Goal: Transaction & Acquisition: Download file/media

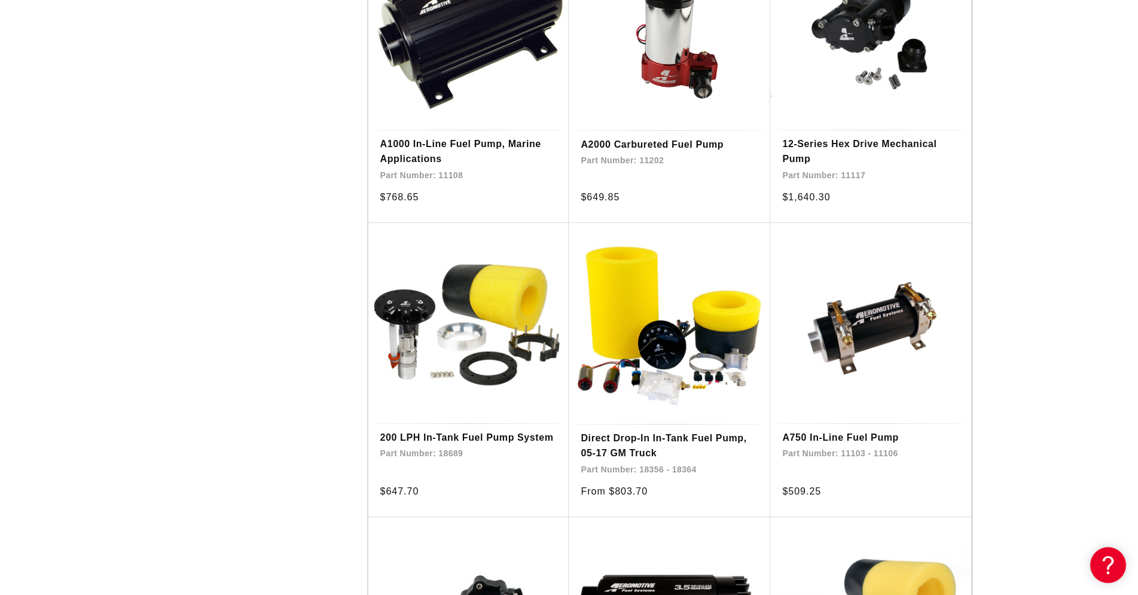
scroll to position [1829, 0]
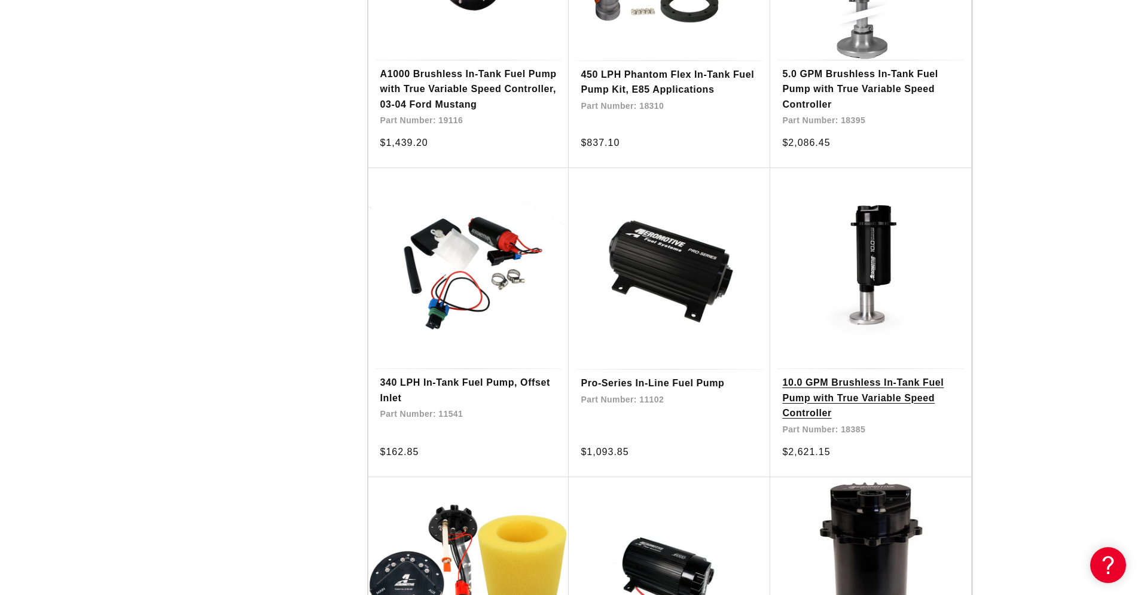
scroll to position [2561, 0]
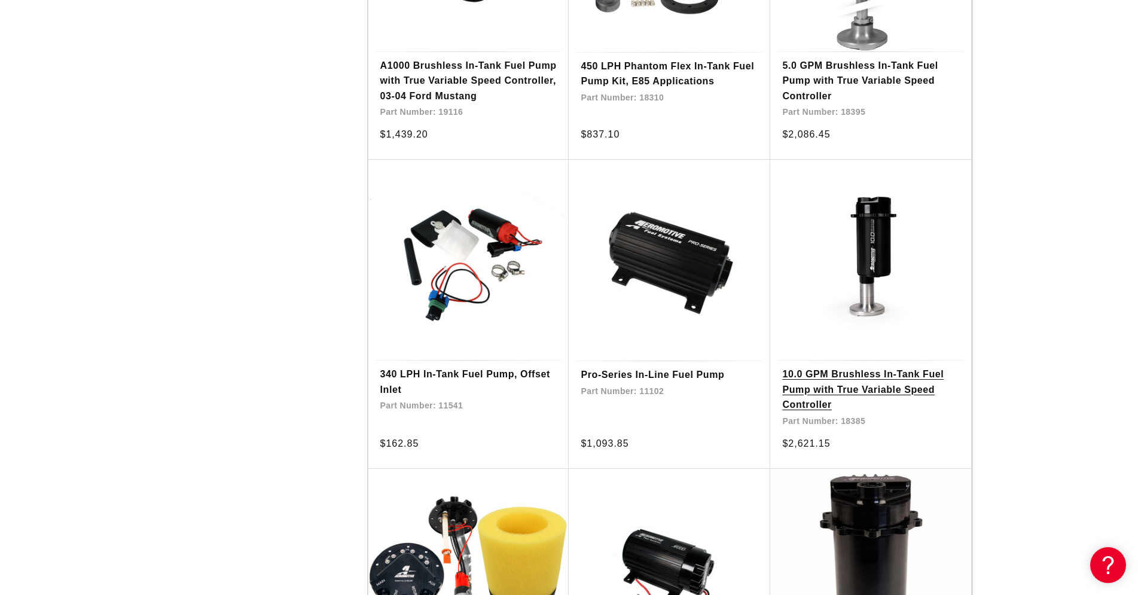
click at [870, 366] on link "10.0 GPM Brushless In-Tank Fuel Pump with True Variable Speed Controller" at bounding box center [870, 389] width 177 height 46
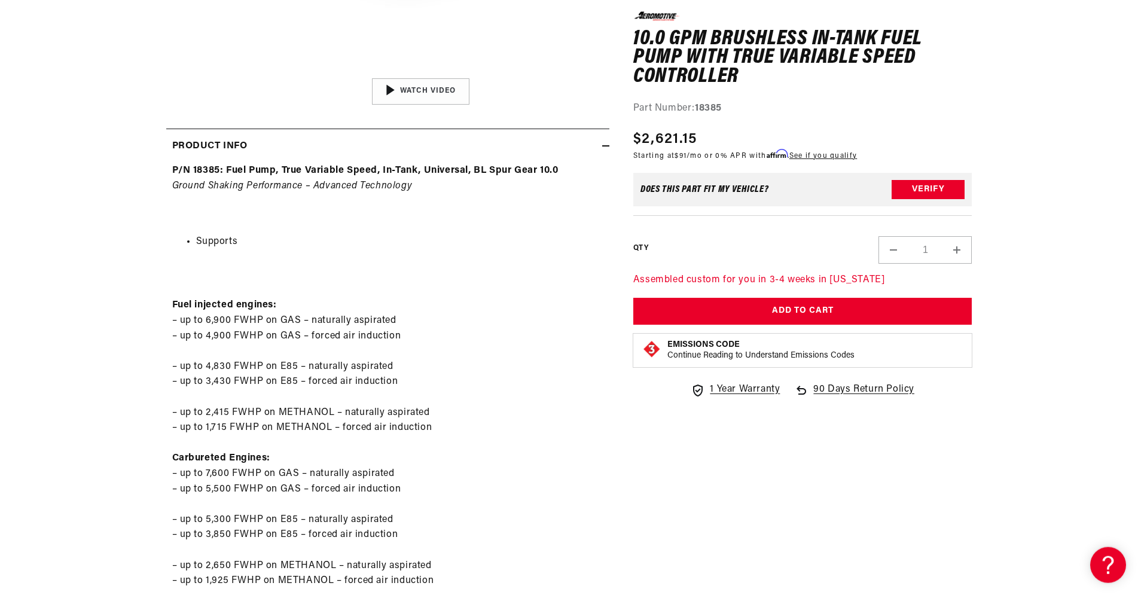
scroll to position [488, 0]
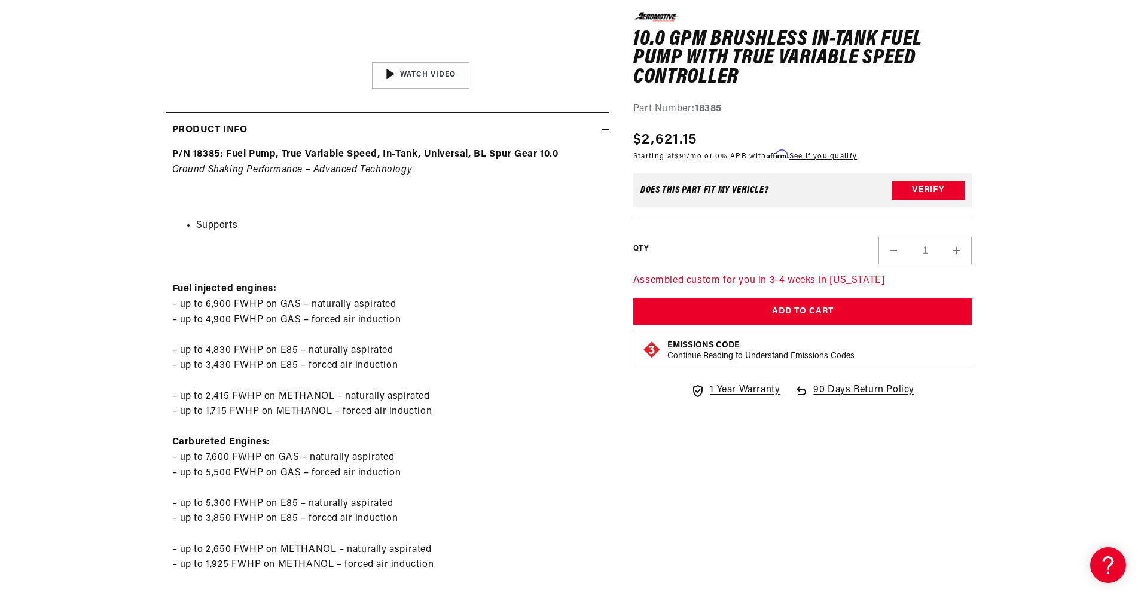
click at [522, 485] on p "Fuel injected engines: – up to 6,900 FWHP on GAS – naturally aspirated – up to …" at bounding box center [387, 419] width 431 height 337
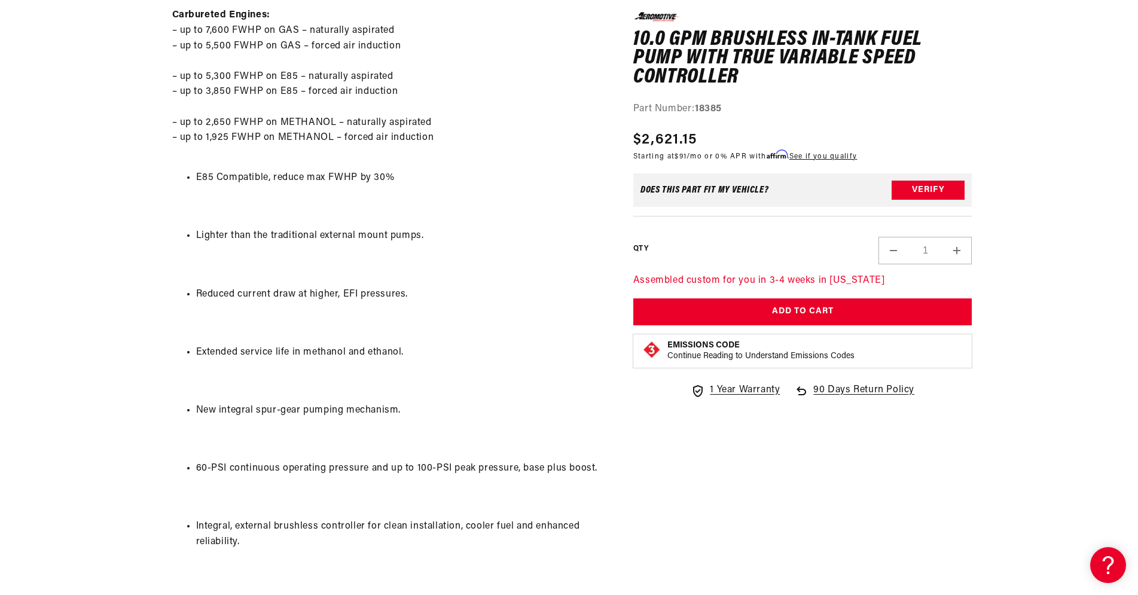
scroll to position [1159, 0]
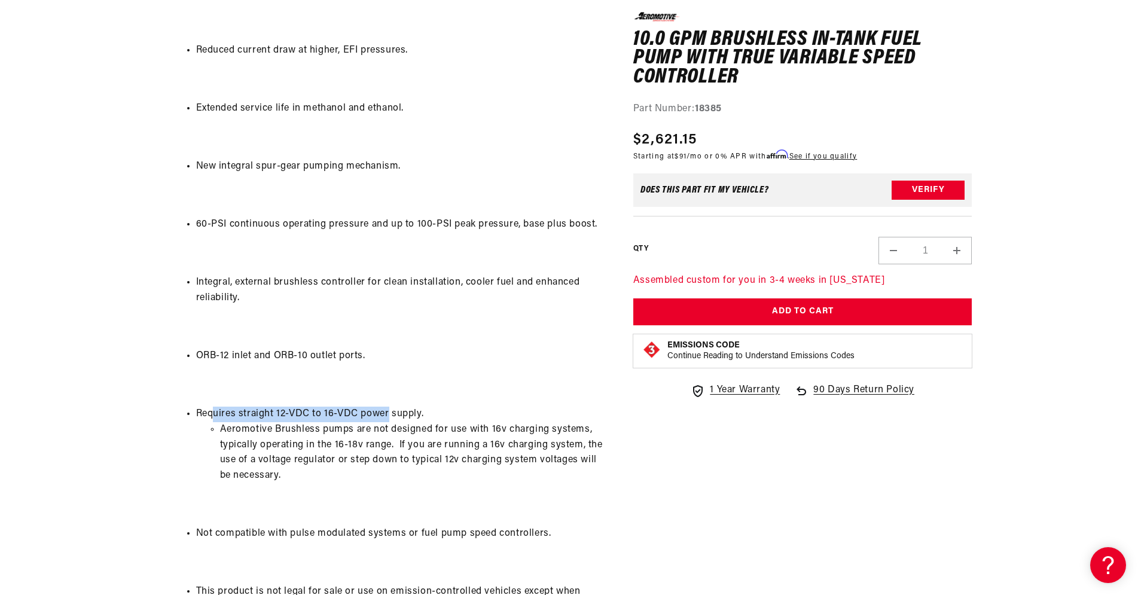
drag, startPoint x: 270, startPoint y: 426, endPoint x: 388, endPoint y: 430, distance: 118.4
click at [388, 430] on li "Requires straight 12-VDC to 16-VDC power supply. Aeromotive Brushless pumps are…" at bounding box center [399, 445] width 407 height 77
click at [465, 415] on div "P/N 18385: Fuel Pump, True Variable Speed, In-Tank, Universal, BL Spur Gear 10.…" at bounding box center [387, 107] width 443 height 1263
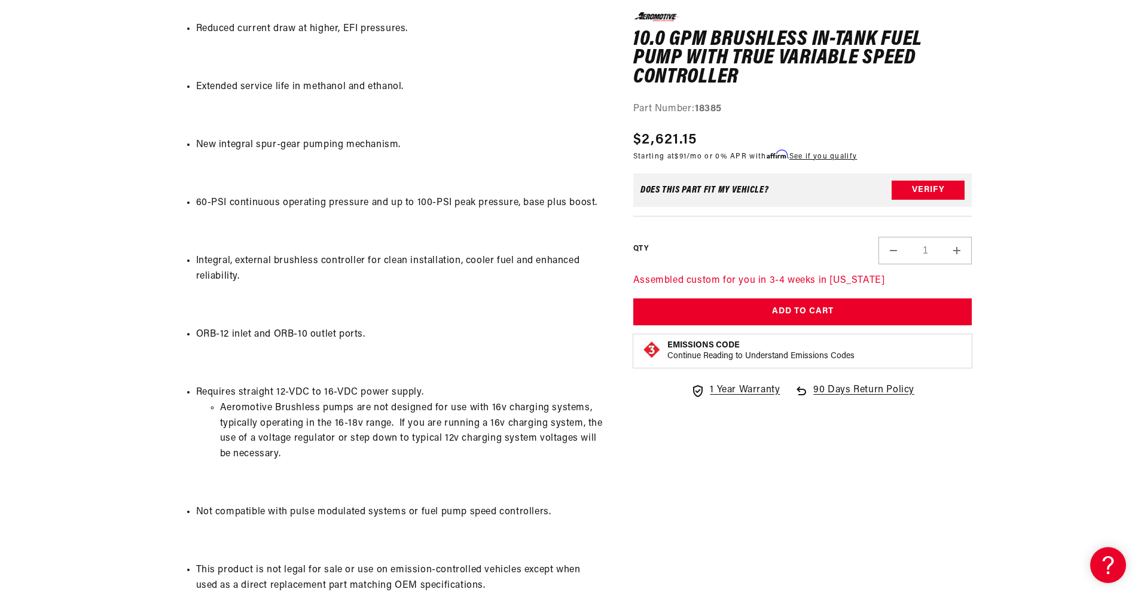
scroll to position [1220, 0]
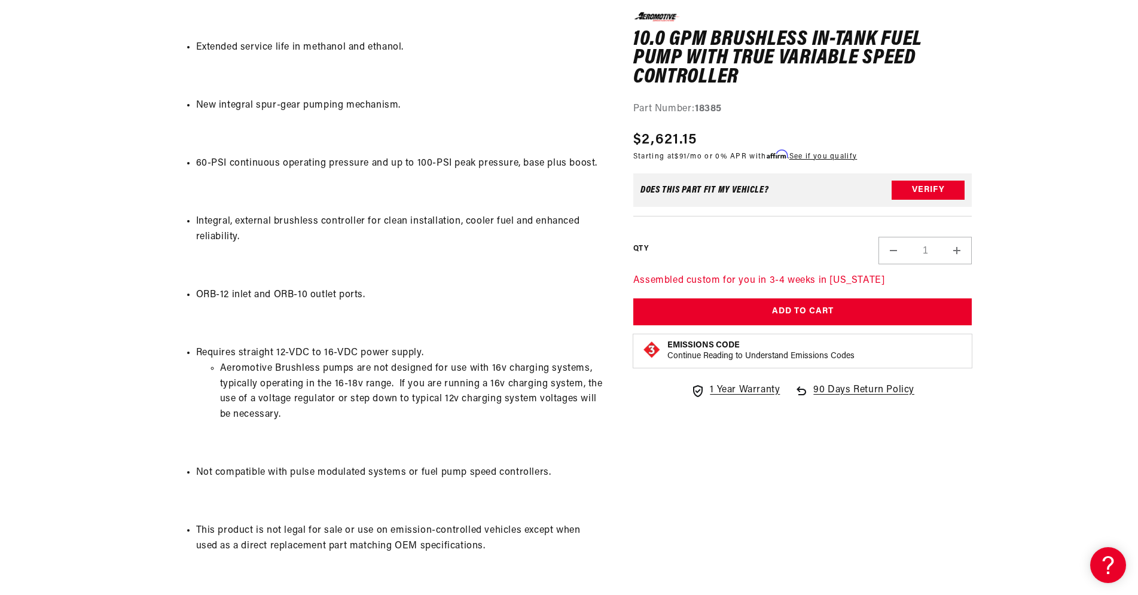
click at [588, 476] on div "P/N 18385: Fuel Pump, True Variable Speed, In-Tank, Universal, BL Spur Gear 10.…" at bounding box center [387, 46] width 443 height 1263
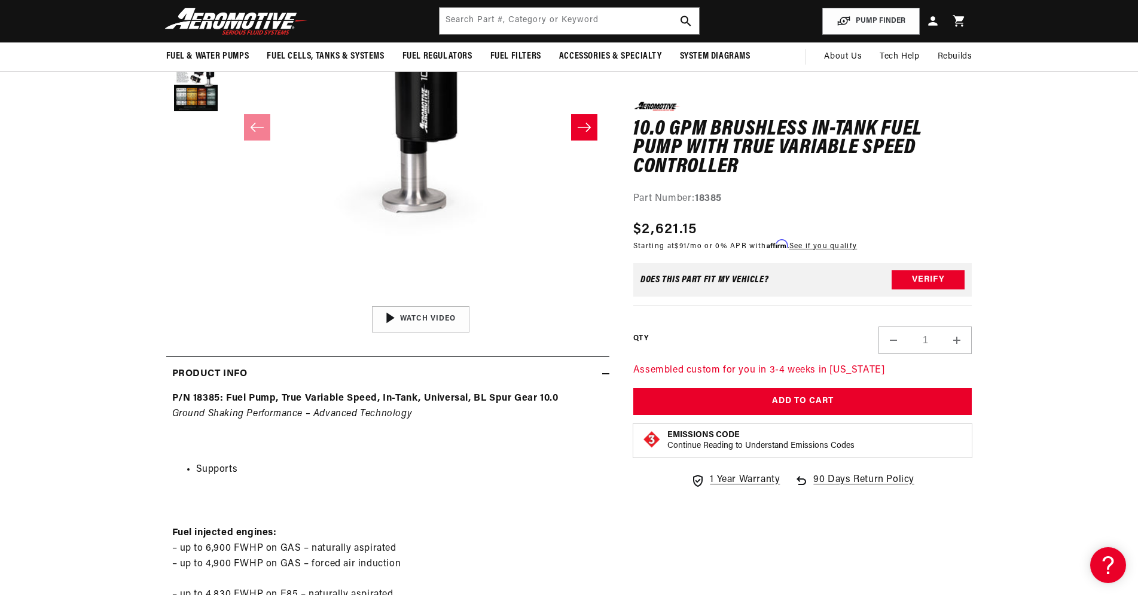
scroll to position [0, 0]
click at [575, 129] on button "Slide right" at bounding box center [584, 127] width 26 height 26
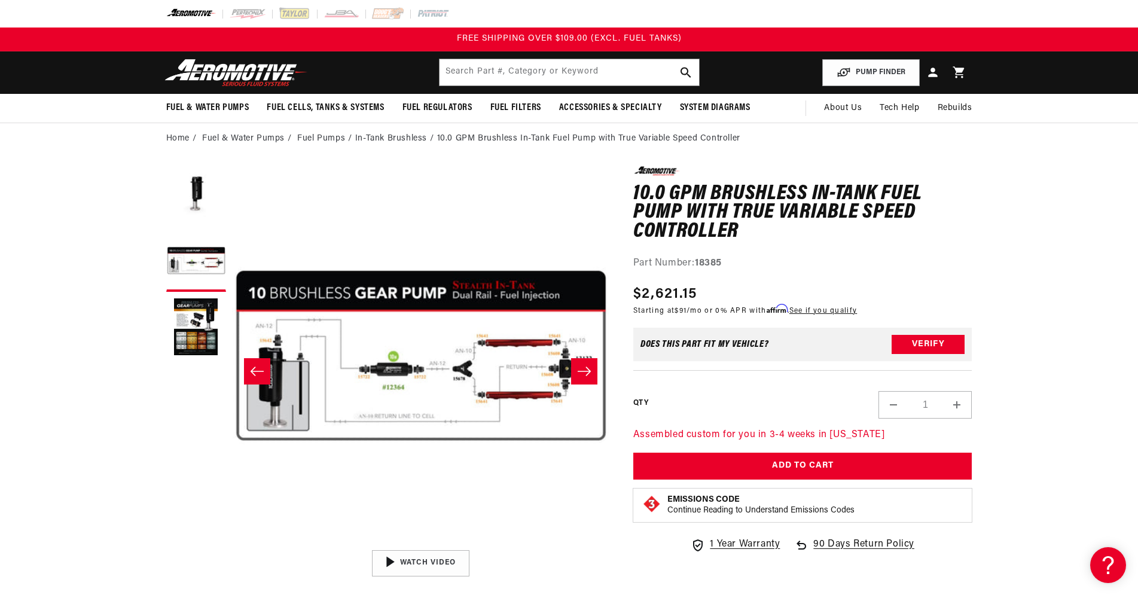
click at [584, 377] on button "Slide right" at bounding box center [584, 371] width 26 height 26
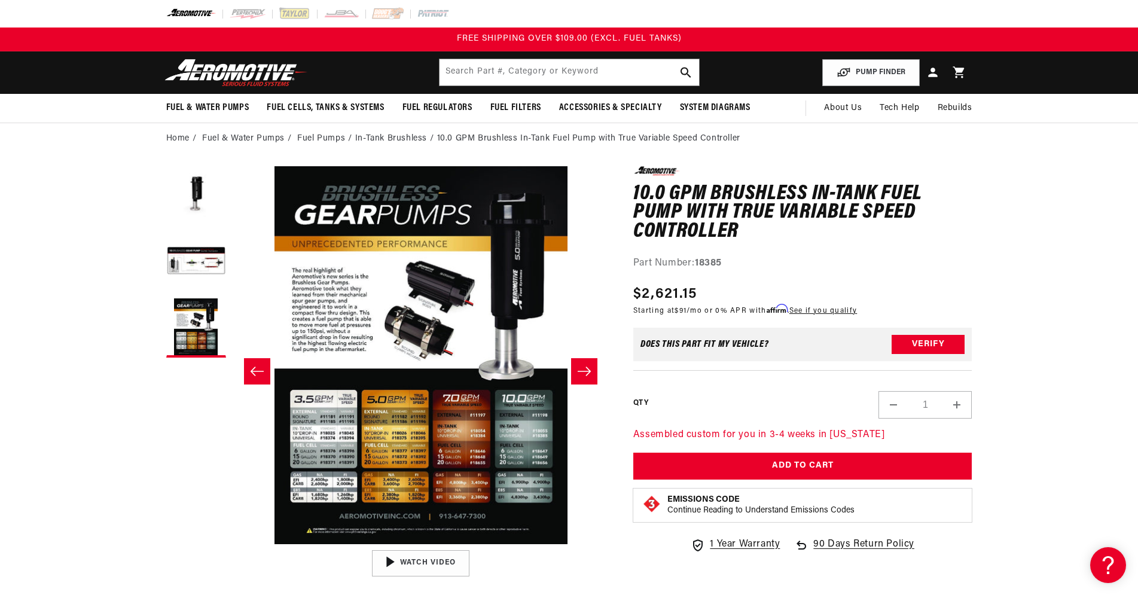
scroll to position [0, 755]
click at [188, 180] on button "Load image 1 in gallery view" at bounding box center [196, 196] width 60 height 60
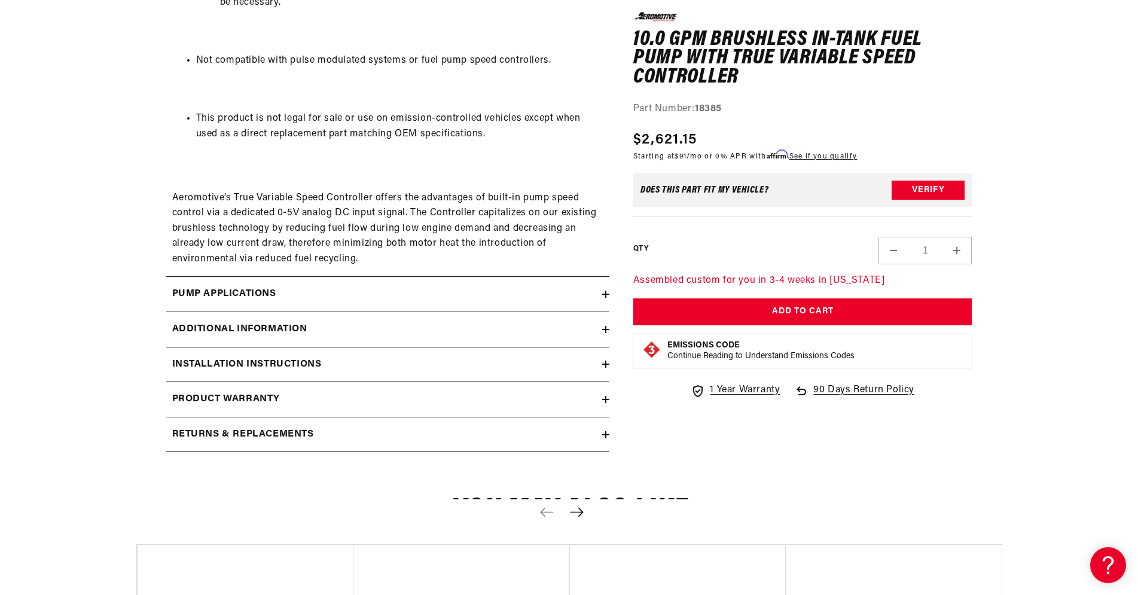
scroll to position [1646, 0]
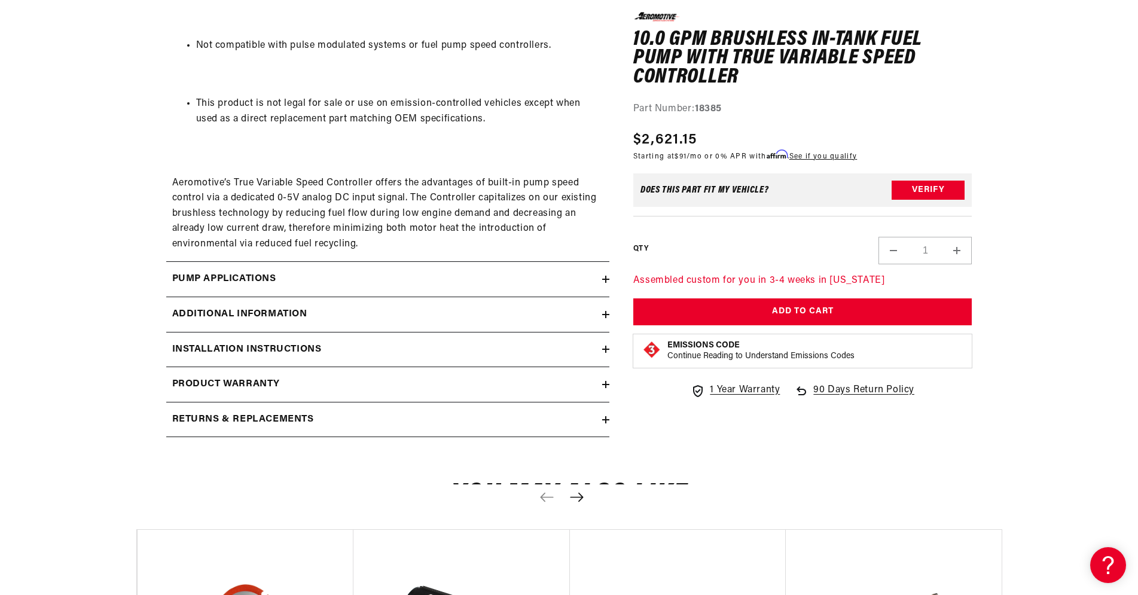
click at [323, 357] on div "Installation Instructions" at bounding box center [384, 350] width 436 height 16
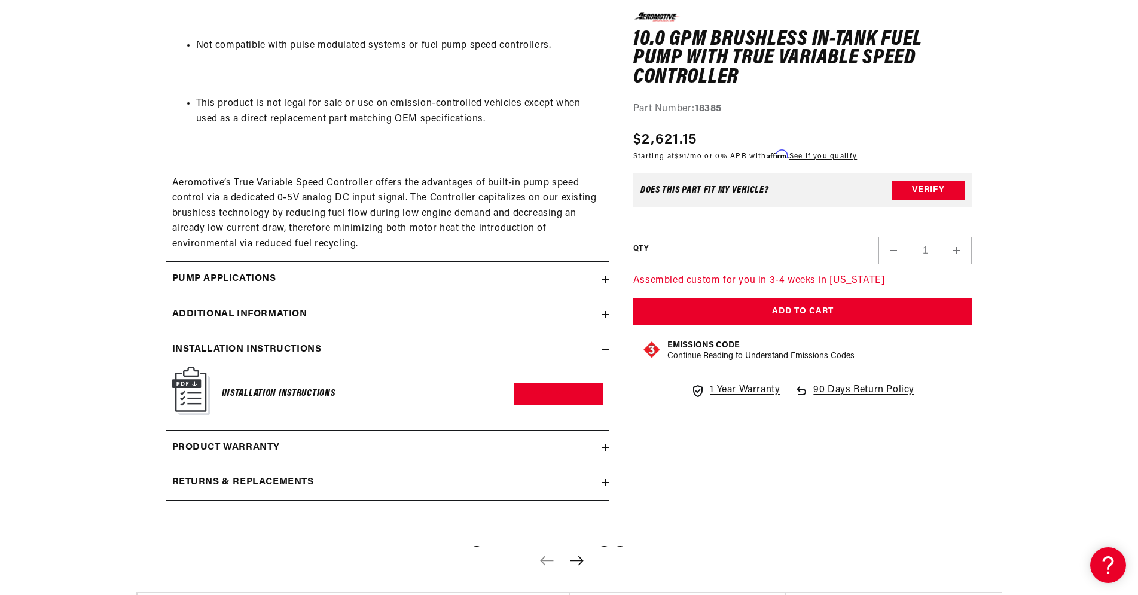
click at [295, 402] on h6 "Installation Instructions" at bounding box center [279, 394] width 114 height 16
click at [195, 402] on img at bounding box center [191, 390] width 38 height 48
click at [570, 405] on link "Download PDF" at bounding box center [558, 394] width 89 height 22
click at [828, 16] on div "0.0 star rating Write a review" at bounding box center [802, 16] width 339 height 9
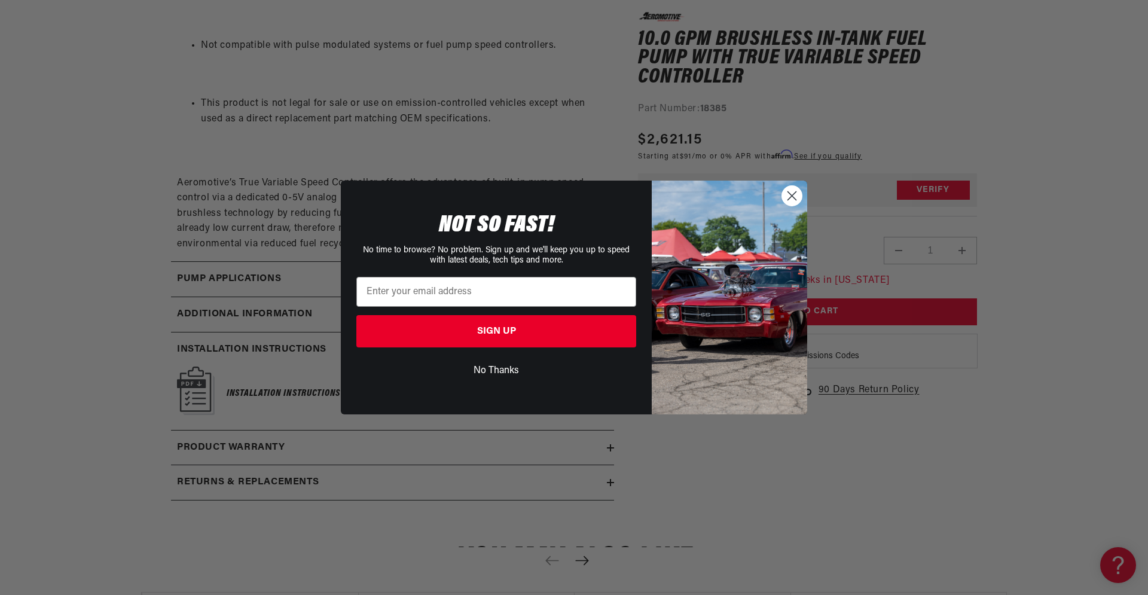
click at [790, 200] on circle "Close dialog" at bounding box center [792, 196] width 20 height 20
